Goal: Task Accomplishment & Management: Manage account settings

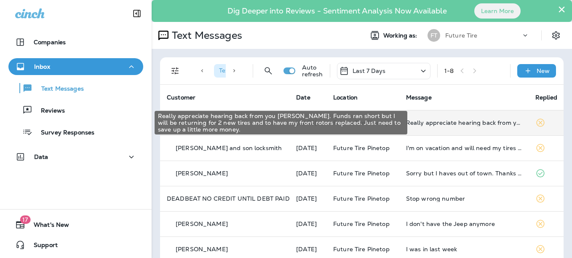
click at [422, 123] on div "Really appreciate hearing back from you [PERSON_NAME]. Funds ran short but I wi…" at bounding box center [464, 122] width 116 height 7
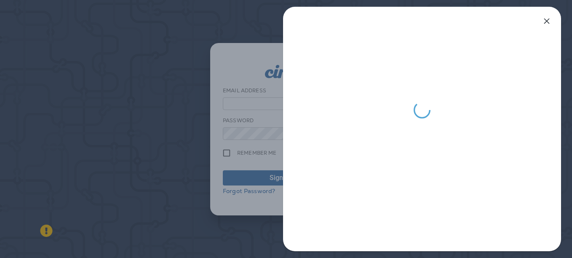
type input "**********"
click at [545, 19] on icon "button" at bounding box center [547, 21] width 10 height 10
